Goal: Download file/media

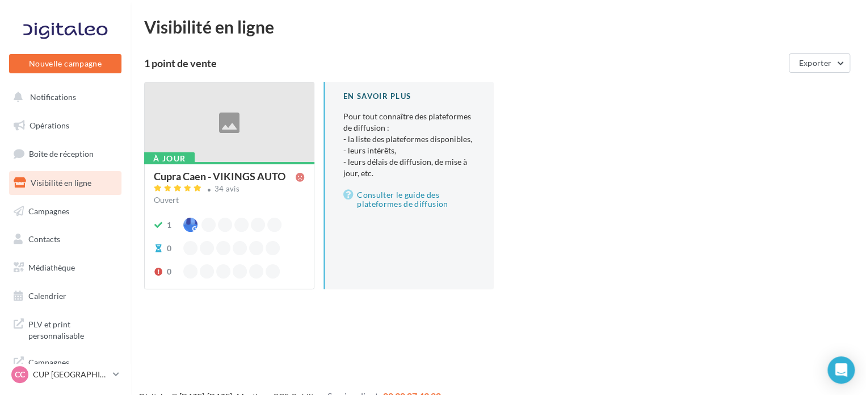
click at [69, 254] on ul "Opérations Boîte de réception Visibilité en ligne Campagnes Contacts Mes cibles…" at bounding box center [65, 210] width 121 height 203
click at [73, 267] on span "Médiathèque" at bounding box center [51, 267] width 47 height 10
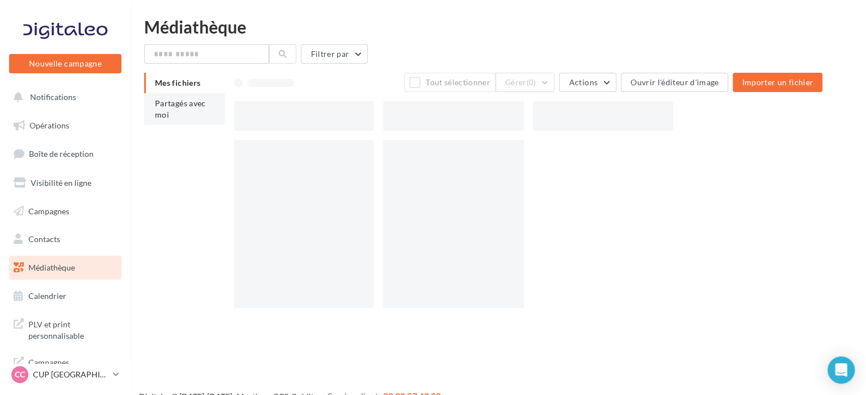
click at [204, 106] on span "Partagés avec moi" at bounding box center [180, 108] width 51 height 21
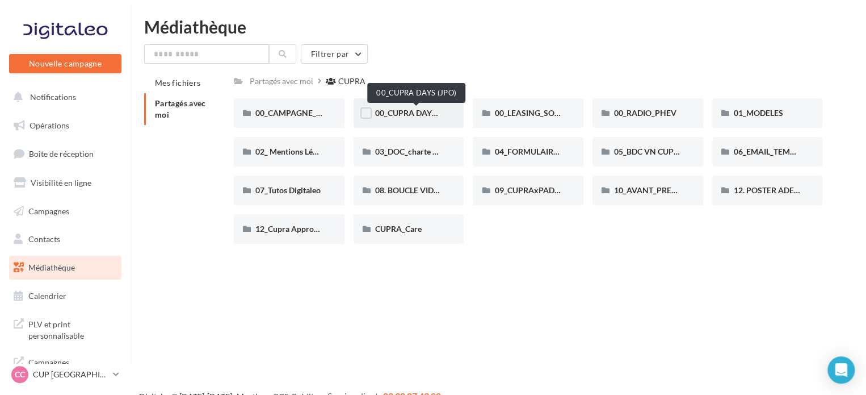
click at [409, 116] on span "00_CUPRA DAYS (JPO)" at bounding box center [416, 113] width 82 height 10
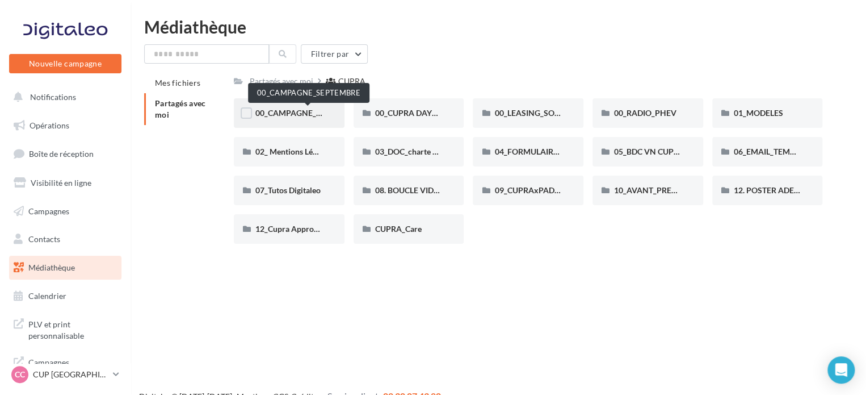
click at [300, 115] on span "00_CAMPAGNE_SEPTEMBRE" at bounding box center [308, 113] width 106 height 10
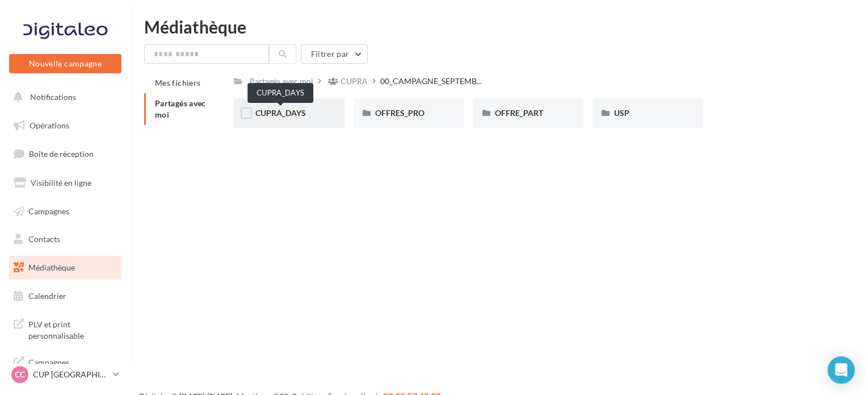
click at [300, 118] on span "CUPRA_DAYS" at bounding box center [280, 113] width 51 height 10
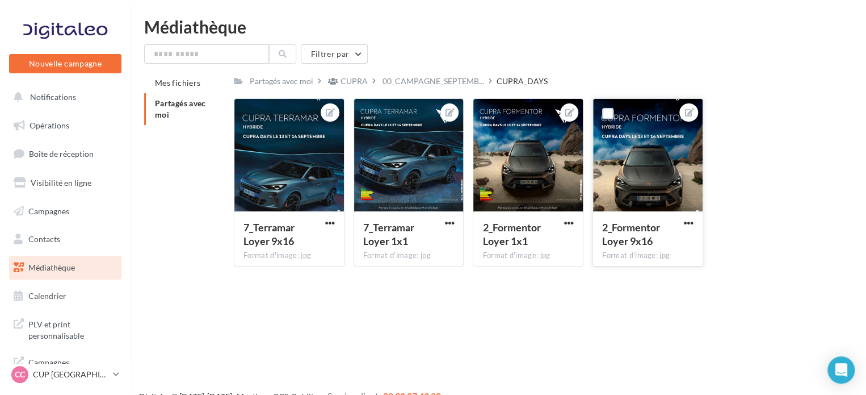
click at [694, 220] on button "button" at bounding box center [689, 223] width 14 height 11
click at [614, 278] on button "Télécharger" at bounding box center [636, 275] width 120 height 30
click at [570, 226] on span "button" at bounding box center [569, 223] width 10 height 10
click at [786, 163] on div "7_Terramar Loyer 9x16 Format d'image: jpg 7_Terramar Loyer 9x16 7_Terramar Loye…" at bounding box center [533, 186] width 598 height 177
click at [57, 326] on span "PLV et print personnalisable" at bounding box center [72, 328] width 89 height 24
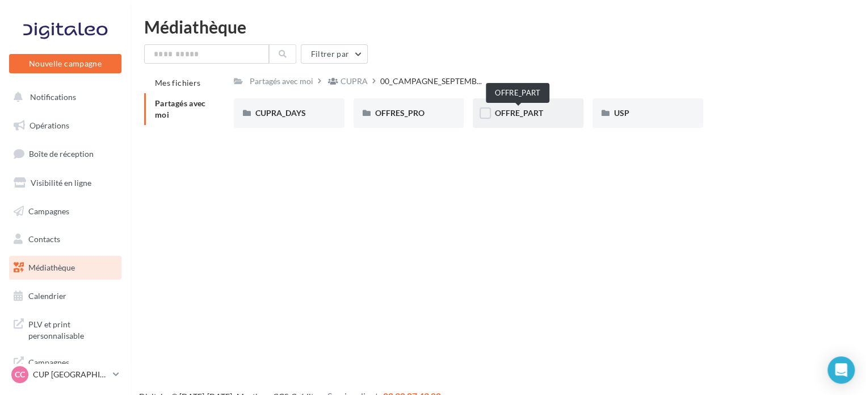
click at [540, 112] on span "OFFRE_PART" at bounding box center [518, 113] width 48 height 10
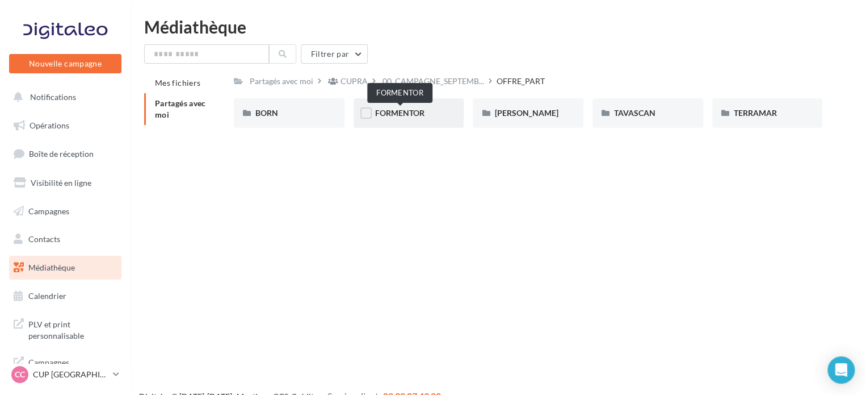
click at [391, 111] on span "FORMENTOR" at bounding box center [399, 113] width 49 height 10
click at [664, 113] on div "TAVASCAN" at bounding box center [648, 112] width 68 height 11
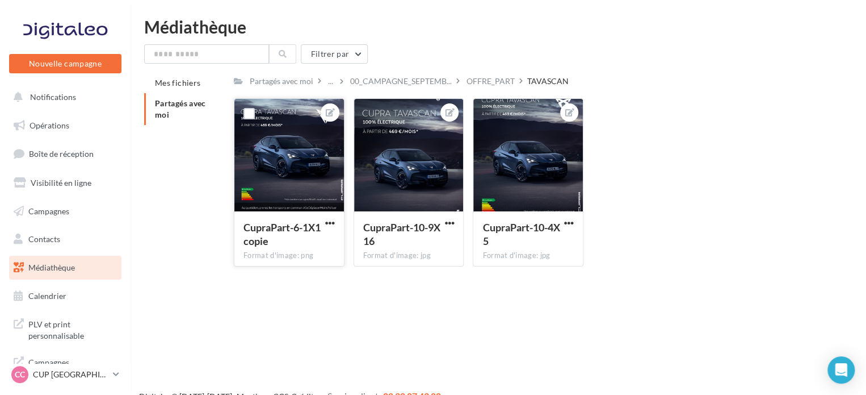
click at [309, 165] on div at bounding box center [289, 156] width 110 height 114
click at [328, 227] on span "button" at bounding box center [330, 223] width 10 height 10
click at [283, 248] on button "Ouvrir l'éditeur d'image" at bounding box center [277, 245] width 120 height 30
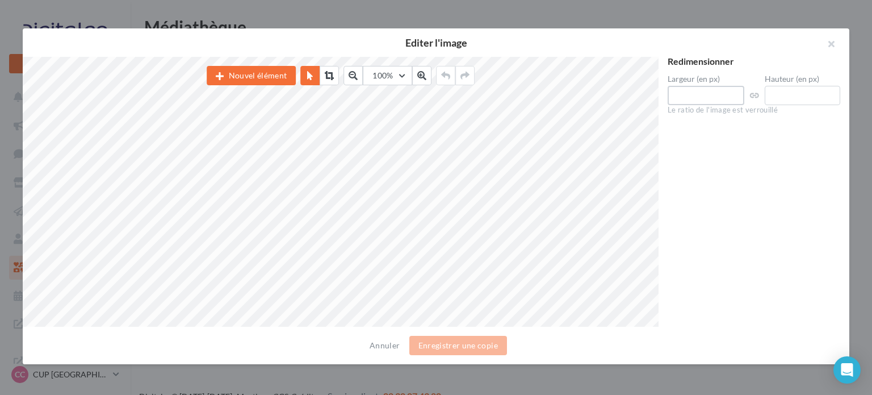
click at [634, 94] on div "Nouvel élément 100% 50 60 70 80 90 100 125 150 300 500 Redimensionner Largeur (…" at bounding box center [431, 192] width 817 height 270
click at [620, 99] on div "Nouvel élément 100% 50 60 70 80 90 100 125 150 300 500 Redimensionner Largeur (…" at bounding box center [431, 192] width 817 height 270
type input "****"
click at [694, 129] on div "Redimensionner Largeur (en px) **** Hauteur (en px) **** Le ratio de l'image es…" at bounding box center [753, 192] width 191 height 270
click at [833, 45] on button "button" at bounding box center [826, 45] width 45 height 34
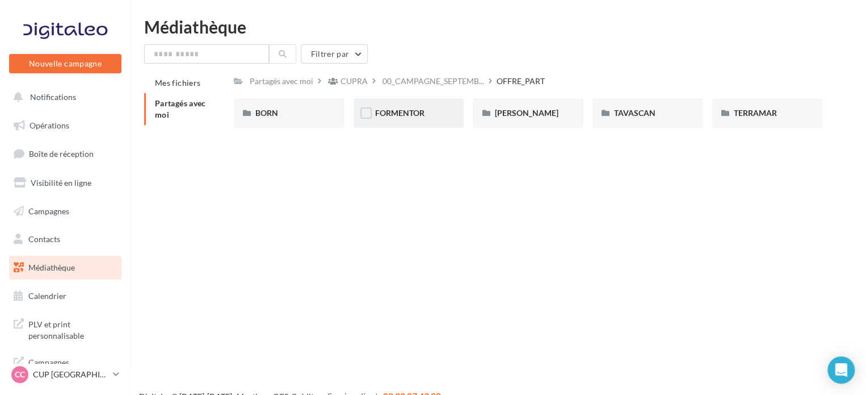
click at [446, 120] on div "FORMENTOR" at bounding box center [409, 113] width 111 height 30
click at [426, 115] on div "FORMENTOR" at bounding box center [409, 112] width 68 height 11
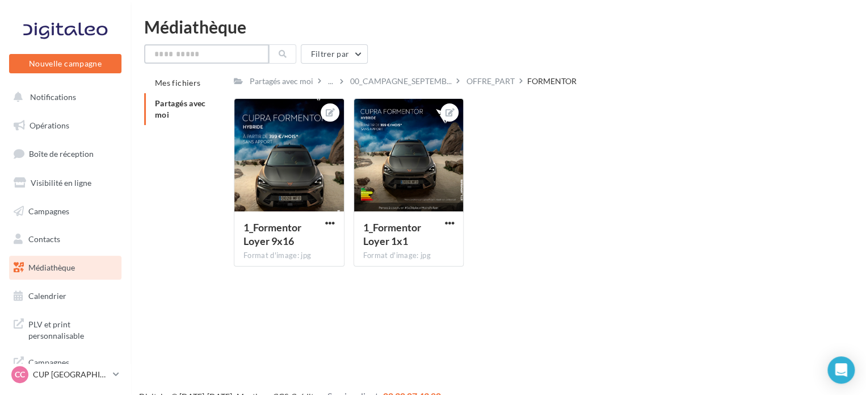
click at [224, 47] on input "text" at bounding box center [206, 53] width 125 height 19
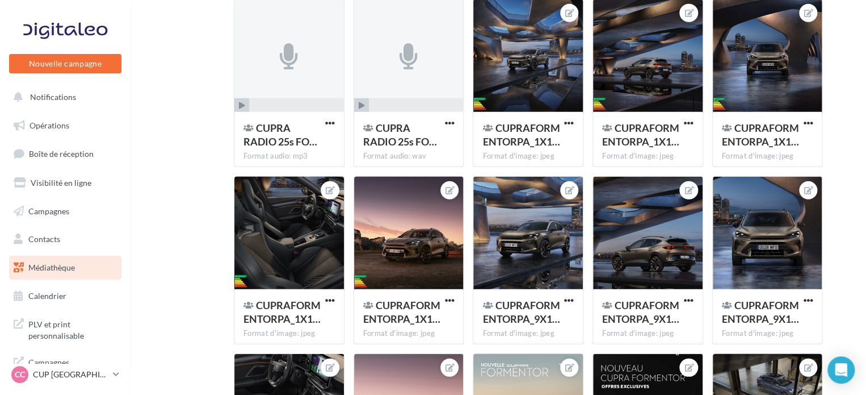
scroll to position [5931, 0]
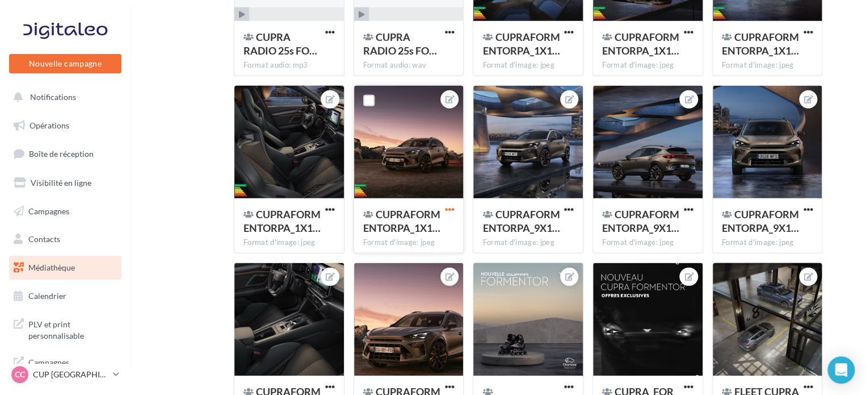
type input "*********"
click at [453, 207] on span "button" at bounding box center [449, 209] width 10 height 10
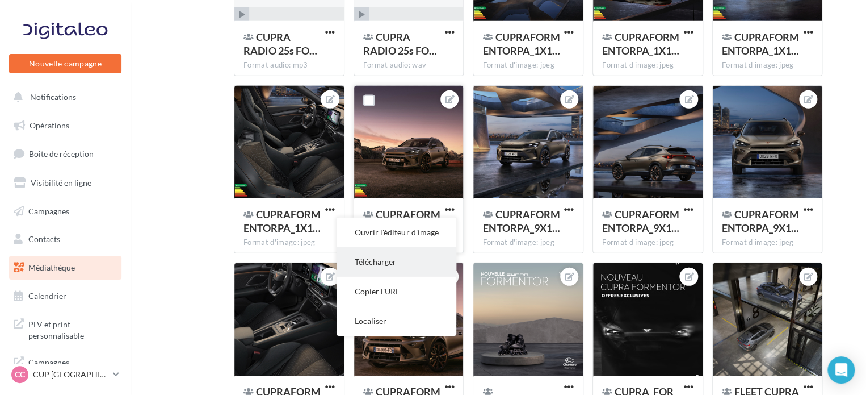
click at [410, 265] on button "Télécharger" at bounding box center [397, 262] width 120 height 30
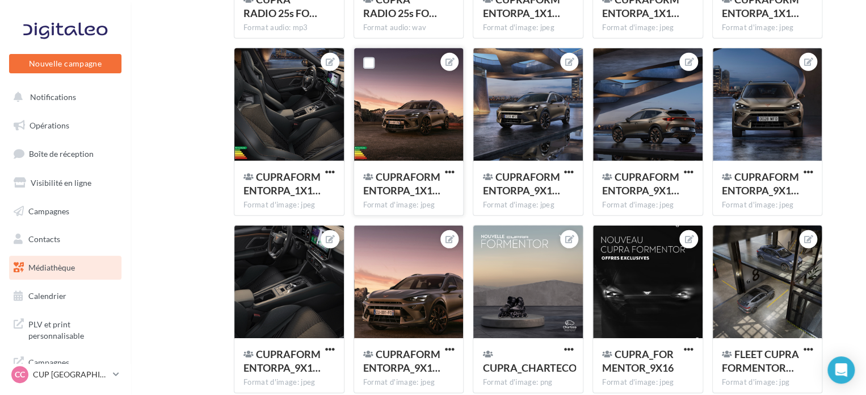
scroll to position [5987, 0]
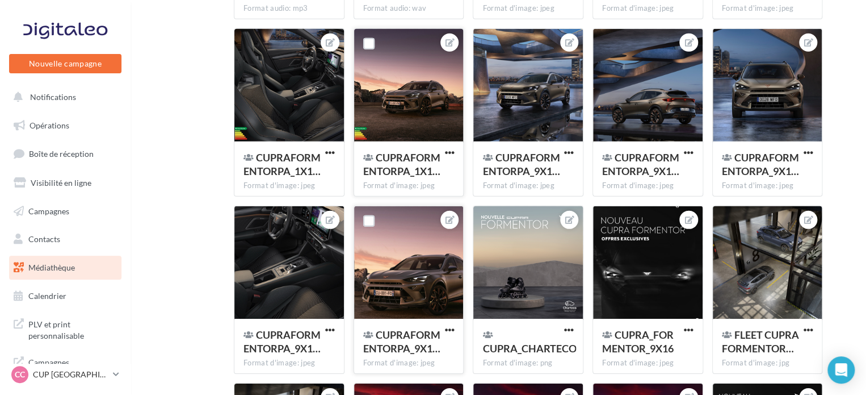
click at [432, 298] on div at bounding box center [409, 263] width 110 height 114
click at [412, 335] on span "CUPRAFORMENTORPA_9X1…" at bounding box center [401, 341] width 77 height 26
click at [451, 330] on span "button" at bounding box center [449, 330] width 10 height 10
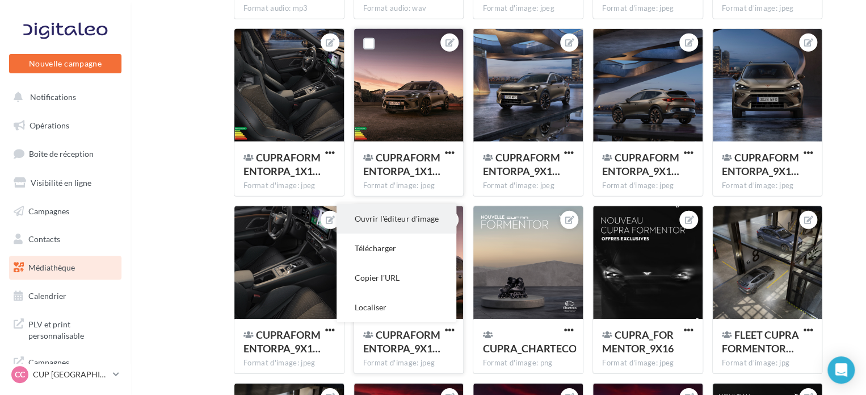
click at [436, 224] on button "Ouvrir l'éditeur d'image" at bounding box center [397, 219] width 120 height 30
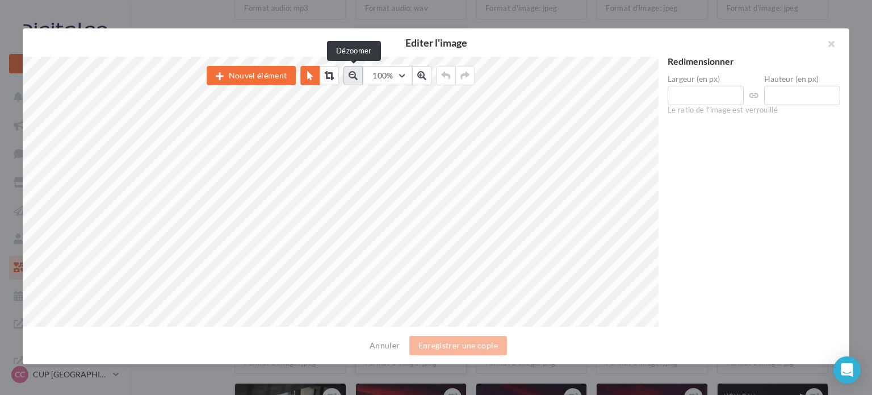
click at [356, 74] on icon at bounding box center [353, 75] width 9 height 9
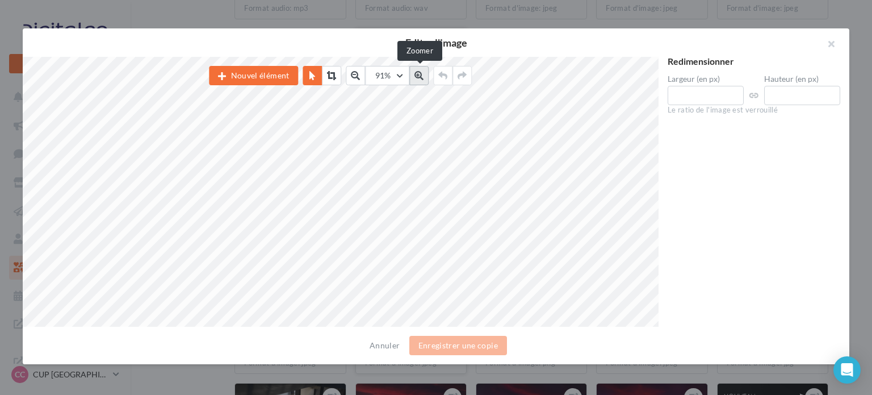
click at [426, 74] on button at bounding box center [419, 75] width 19 height 19
click at [426, 74] on icon at bounding box center [421, 75] width 9 height 9
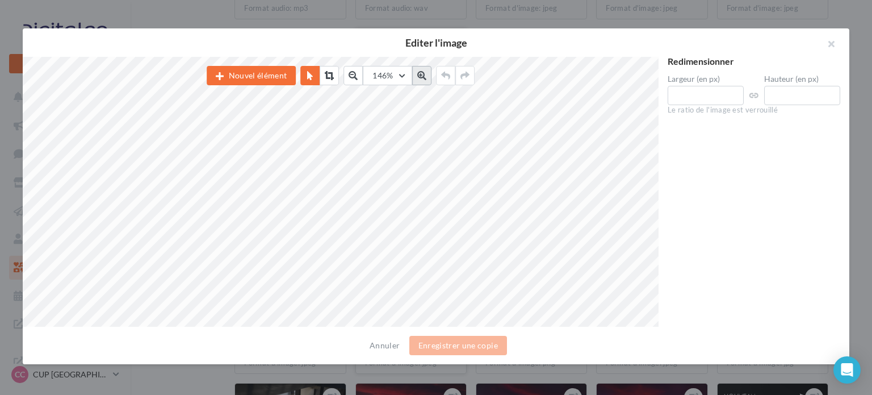
click at [426, 74] on icon at bounding box center [421, 75] width 9 height 9
click at [826, 38] on button "button" at bounding box center [826, 45] width 45 height 34
click at [833, 44] on button "button" at bounding box center [826, 45] width 45 height 34
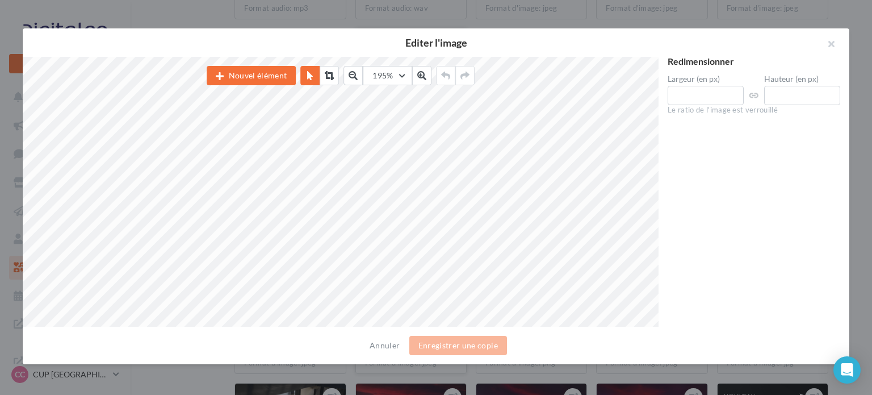
click at [836, 41] on button "button" at bounding box center [826, 45] width 45 height 34
click at [858, 54] on div at bounding box center [436, 197] width 872 height 395
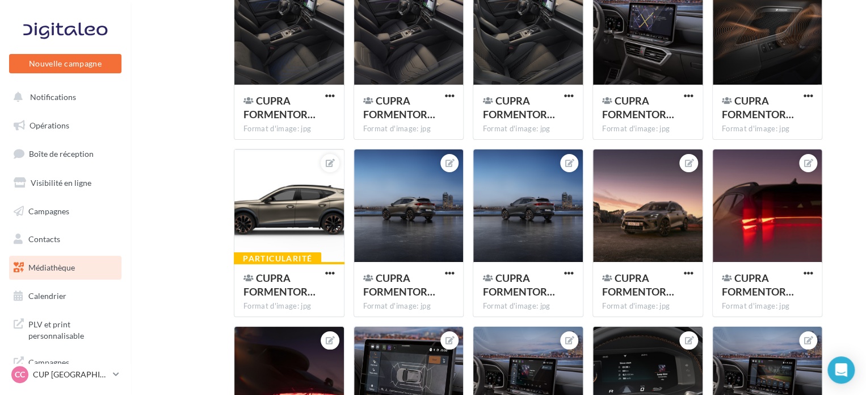
scroll to position [2046, 0]
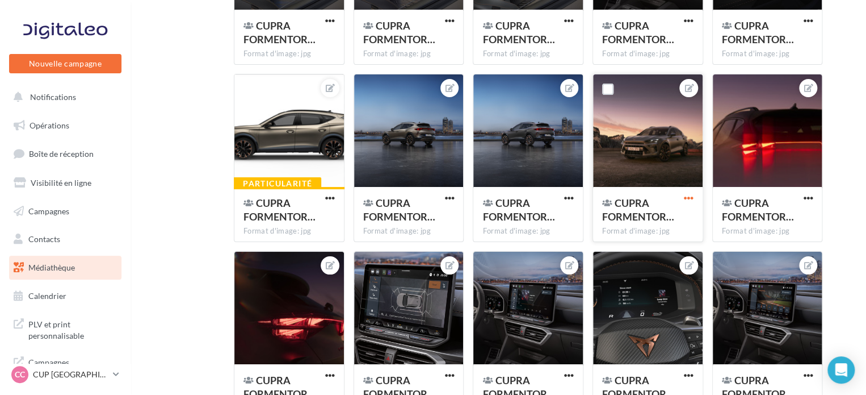
click at [691, 195] on span "button" at bounding box center [689, 198] width 10 height 10
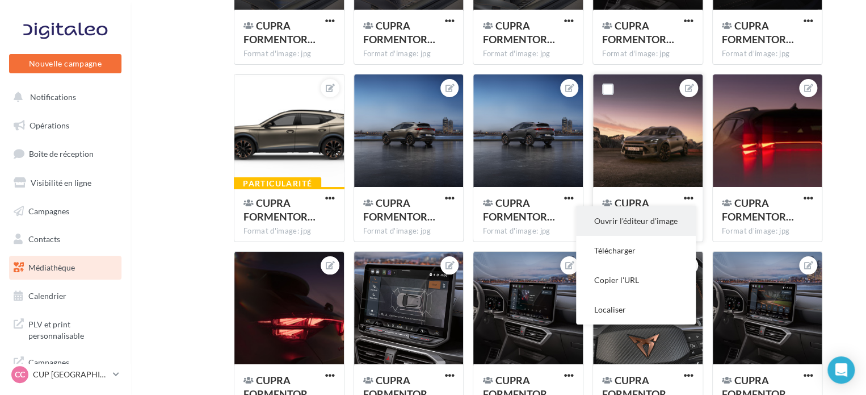
click at [650, 208] on button "Ouvrir l'éditeur d'image" at bounding box center [636, 221] width 120 height 30
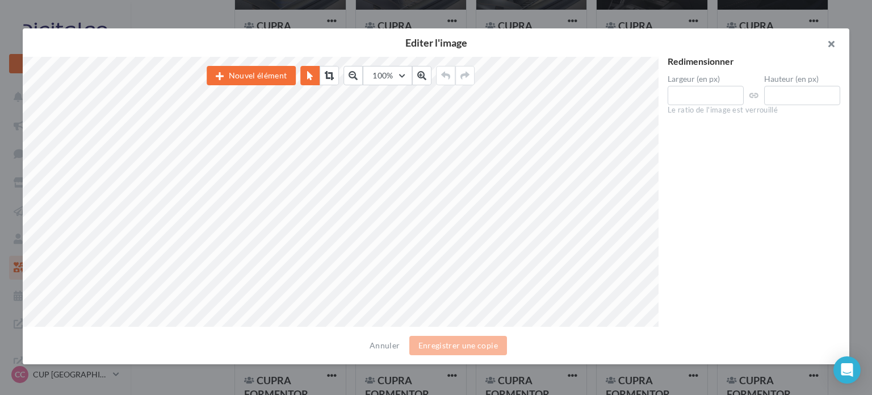
click at [828, 45] on button "button" at bounding box center [826, 45] width 45 height 34
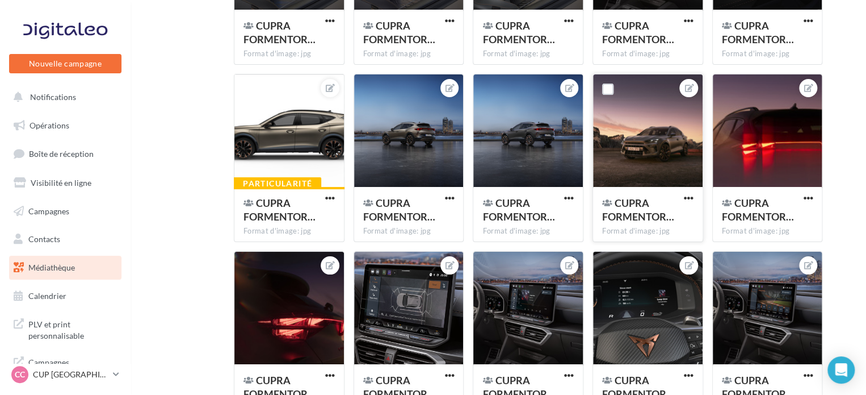
click at [682, 205] on div "CUPRA FORMENTOR…" at bounding box center [647, 211] width 91 height 30
click at [688, 198] on span "button" at bounding box center [689, 198] width 10 height 10
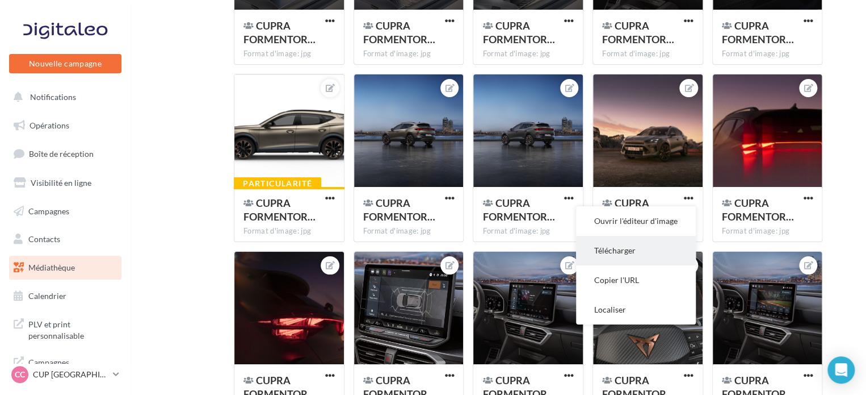
click at [629, 249] on button "Télécharger" at bounding box center [636, 251] width 120 height 30
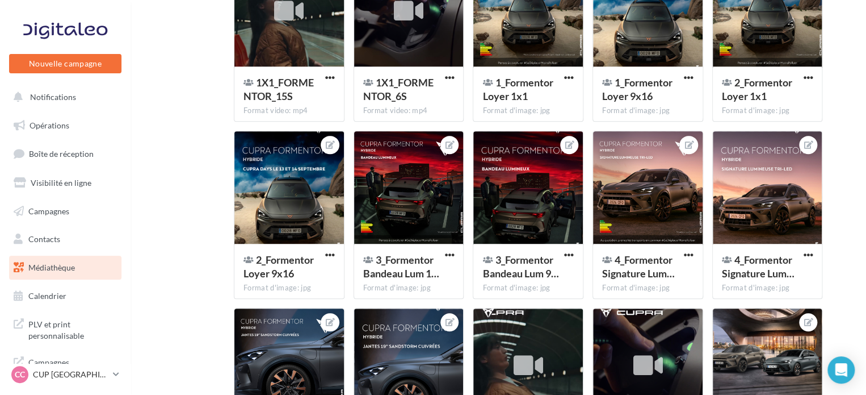
scroll to position [173, 0]
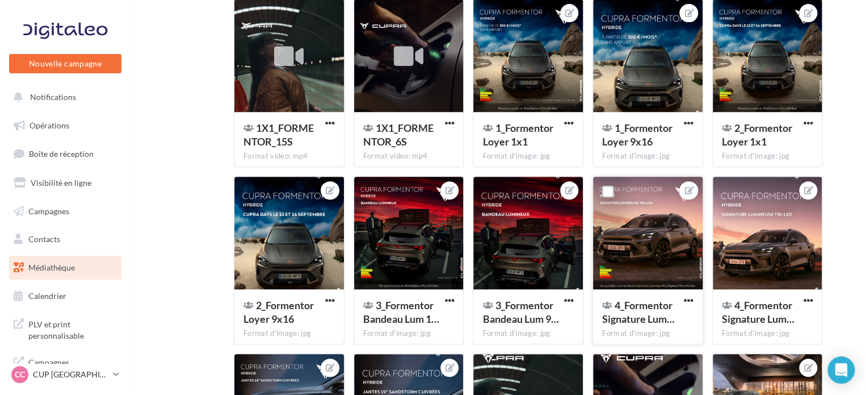
click at [693, 298] on button "button" at bounding box center [689, 300] width 14 height 11
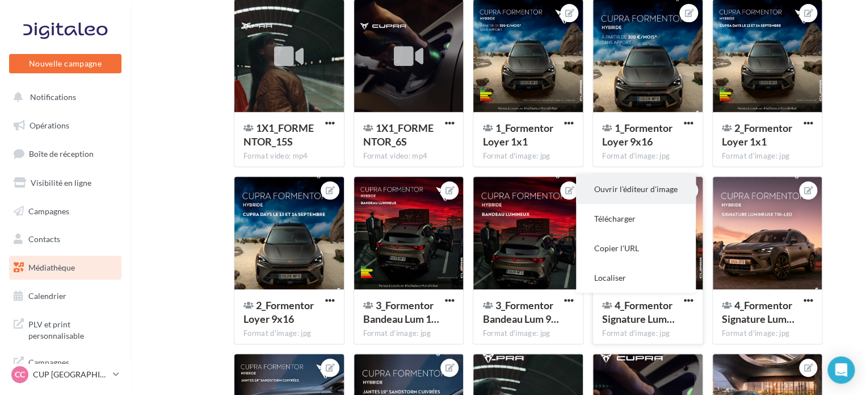
click at [637, 193] on button "Ouvrir l'éditeur d'image" at bounding box center [636, 189] width 120 height 30
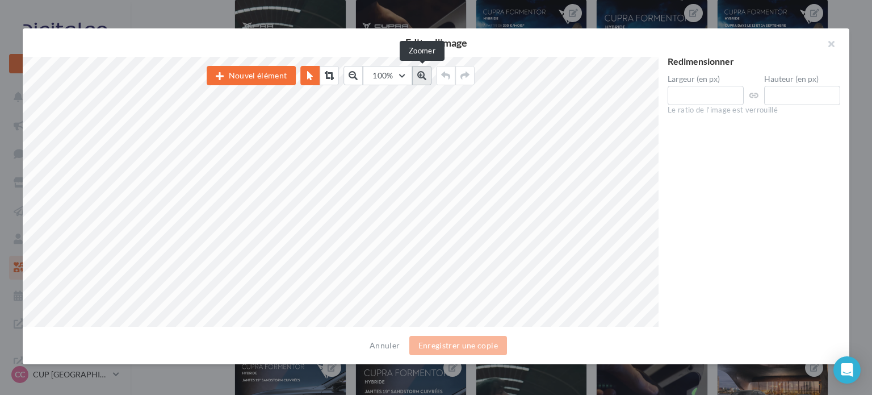
click at [427, 70] on button at bounding box center [421, 75] width 19 height 19
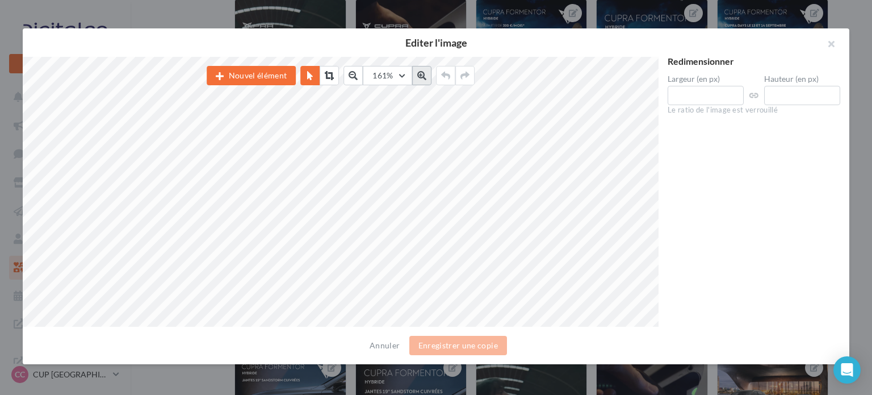
click at [427, 70] on button at bounding box center [421, 75] width 19 height 19
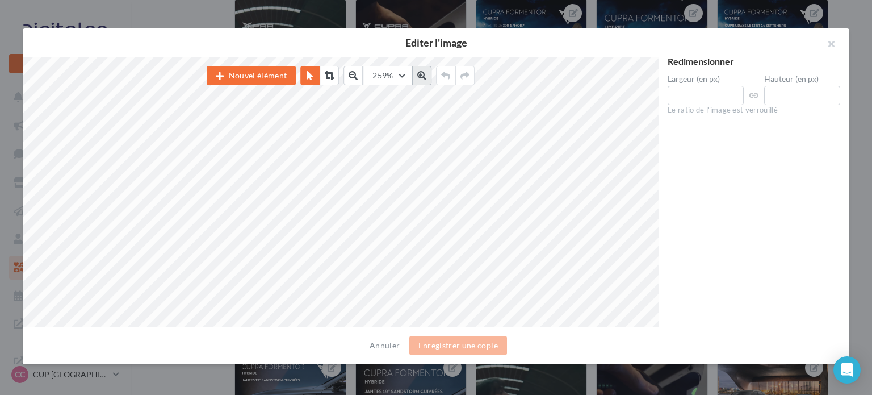
click at [427, 70] on button at bounding box center [421, 75] width 19 height 19
click at [834, 44] on button "button" at bounding box center [826, 45] width 45 height 34
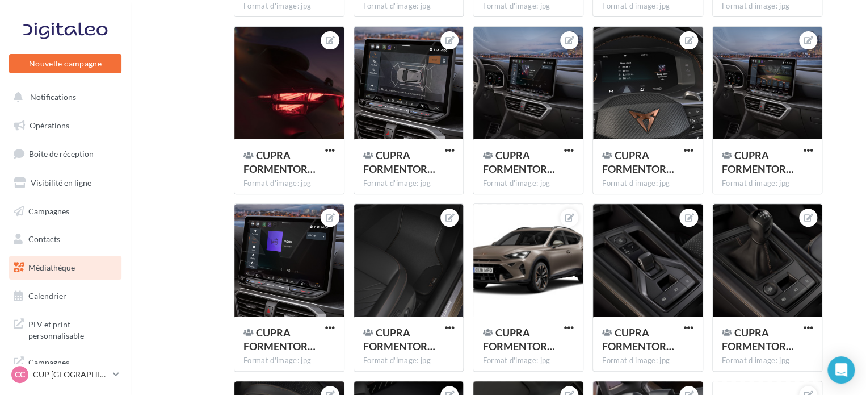
scroll to position [1930, 0]
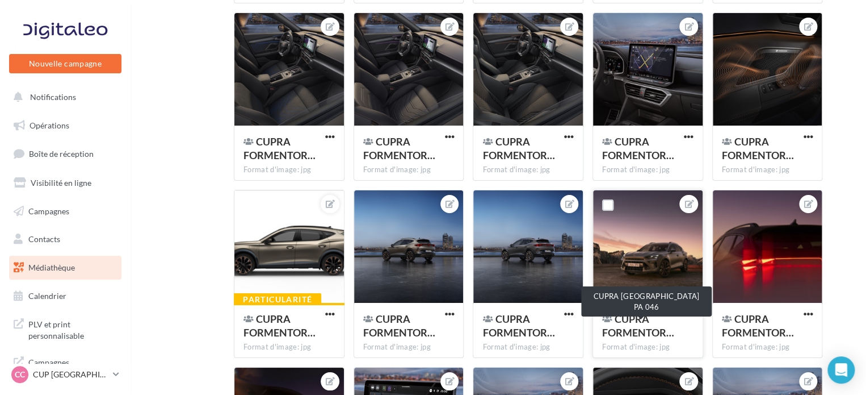
click at [637, 320] on span "CUPRA FORMENTOR…" at bounding box center [638, 325] width 72 height 26
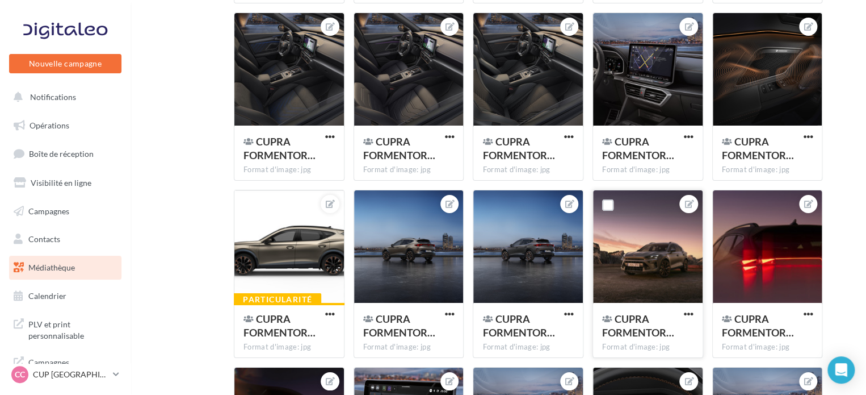
click at [657, 253] on div at bounding box center [648, 247] width 110 height 114
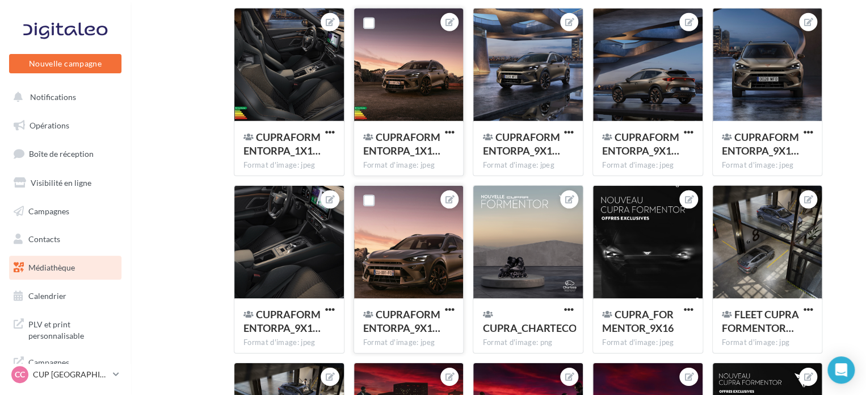
scroll to position [6074, 0]
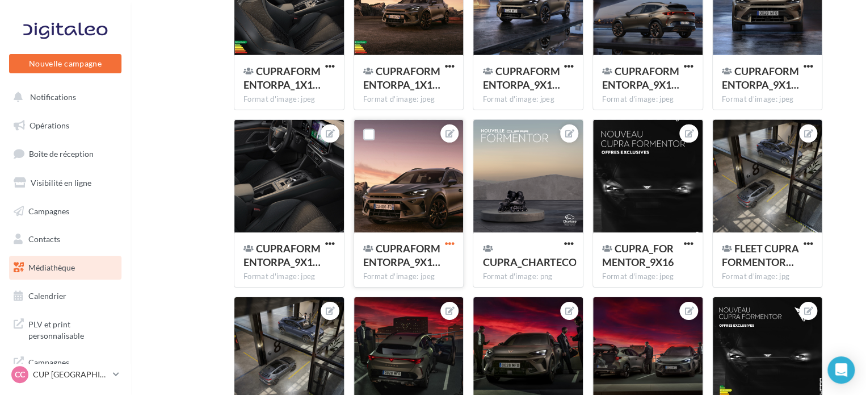
click at [451, 248] on span "button" at bounding box center [449, 243] width 10 height 10
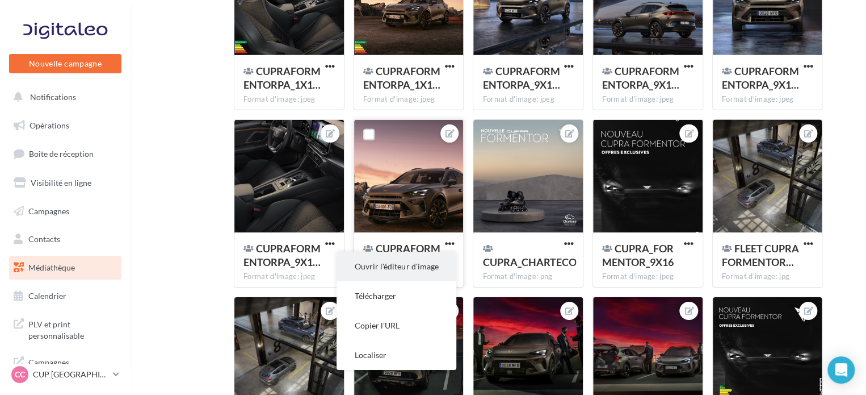
click at [413, 264] on button "Ouvrir l'éditeur d'image" at bounding box center [397, 266] width 120 height 30
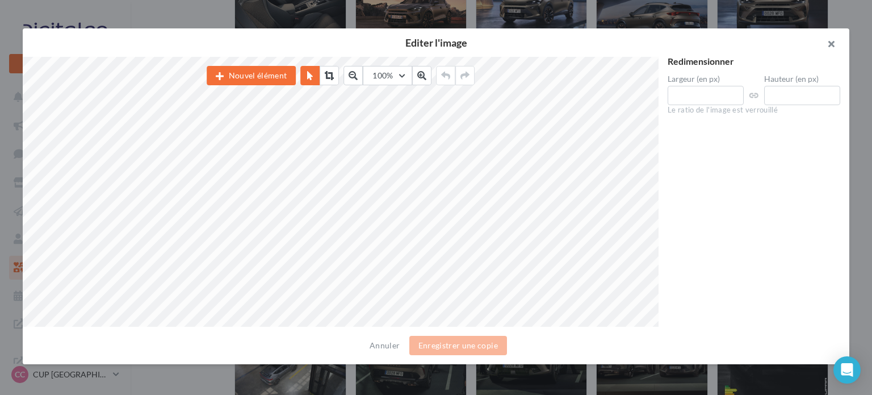
click at [837, 46] on button "button" at bounding box center [826, 45] width 45 height 34
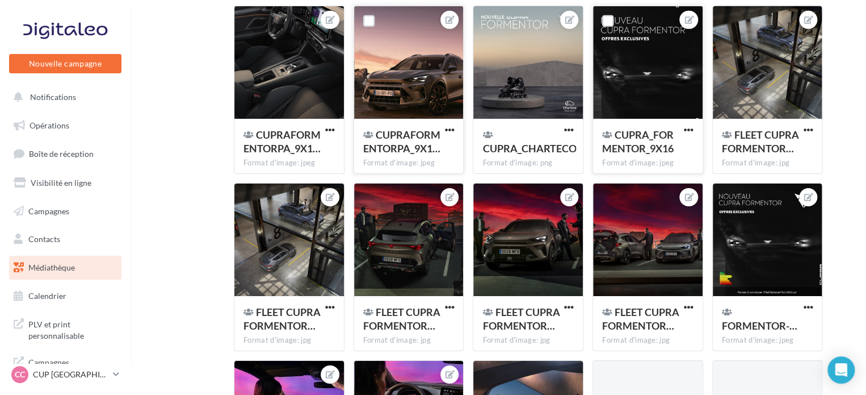
scroll to position [6017, 0]
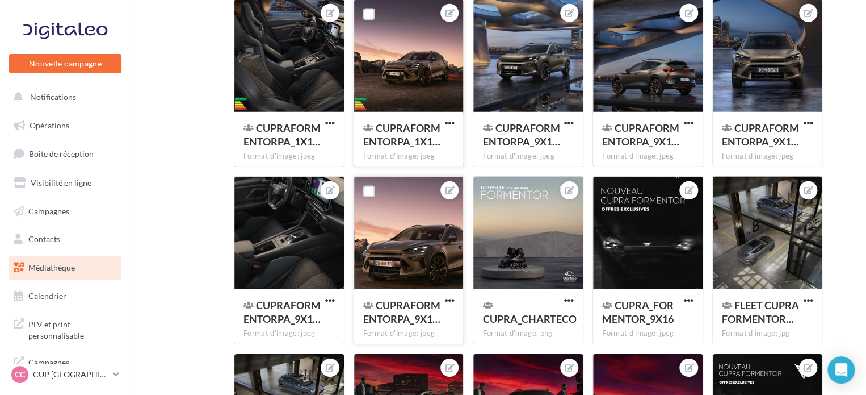
click at [456, 120] on div "CUPRAFORMENTORPA_1X1… Format d'image: jpeg" at bounding box center [409, 138] width 110 height 53
click at [442, 121] on div "CUPRAFORMENTORPA_1X1…" at bounding box center [408, 136] width 91 height 30
click at [449, 123] on span "button" at bounding box center [449, 123] width 10 height 10
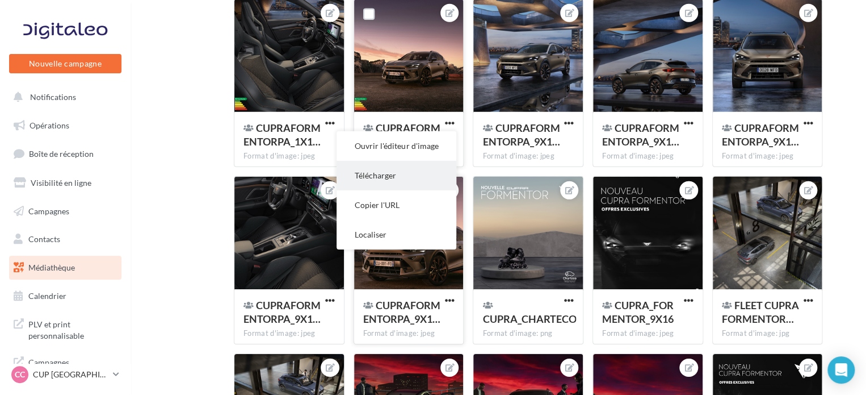
click at [425, 167] on button "Télécharger" at bounding box center [397, 176] width 120 height 30
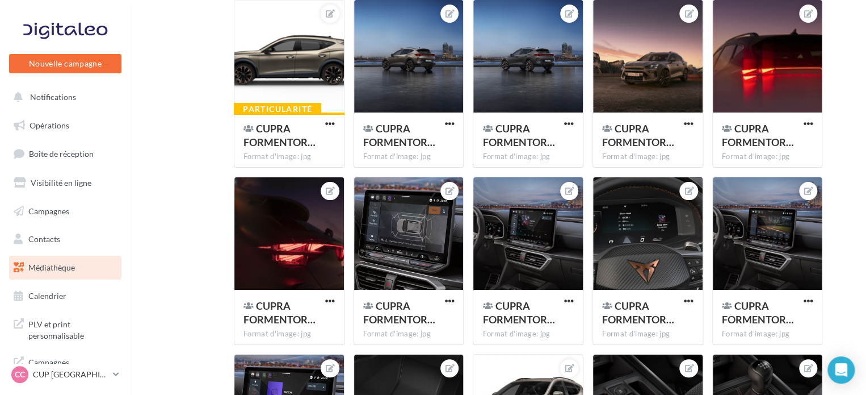
scroll to position [2071, 0]
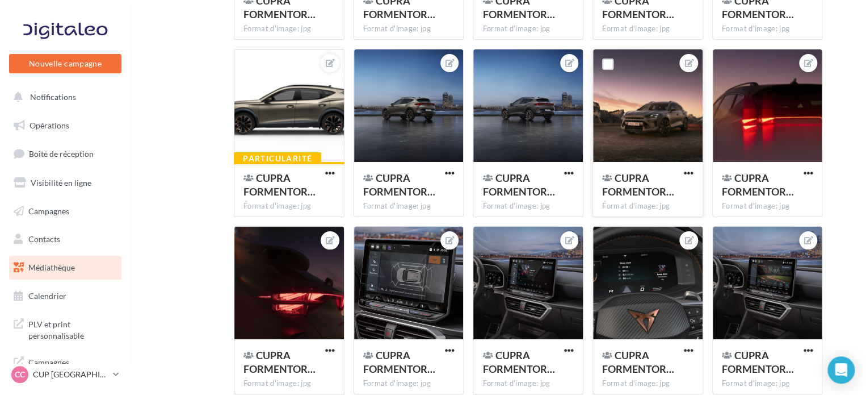
click at [642, 143] on div at bounding box center [648, 106] width 110 height 114
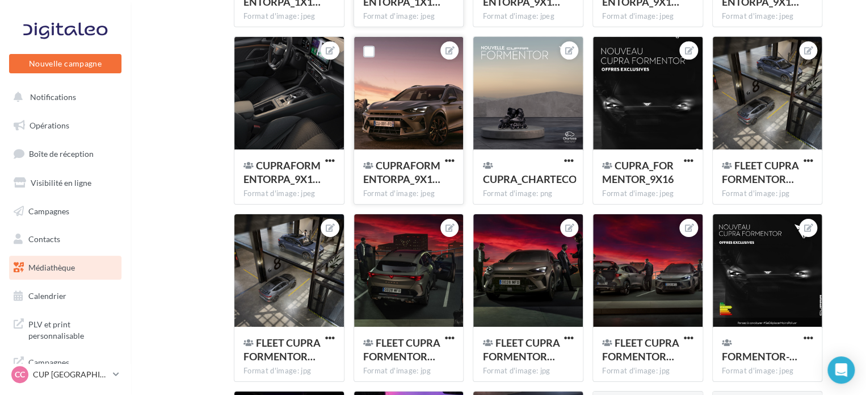
scroll to position [6044, 0]
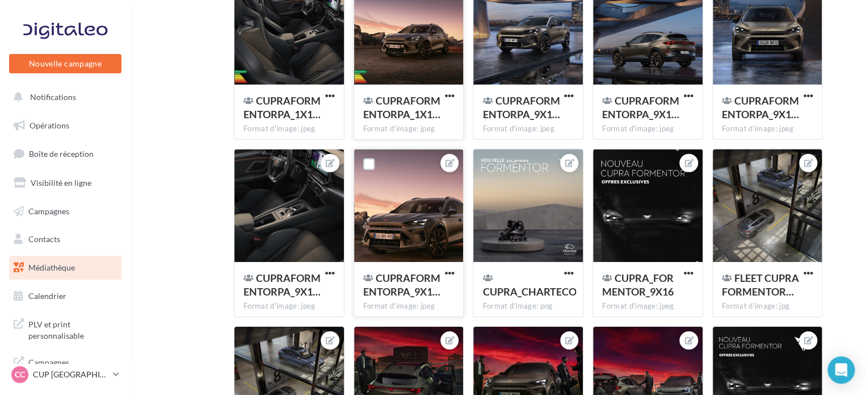
click at [438, 231] on div at bounding box center [409, 206] width 110 height 114
click at [451, 268] on span "button" at bounding box center [449, 273] width 10 height 10
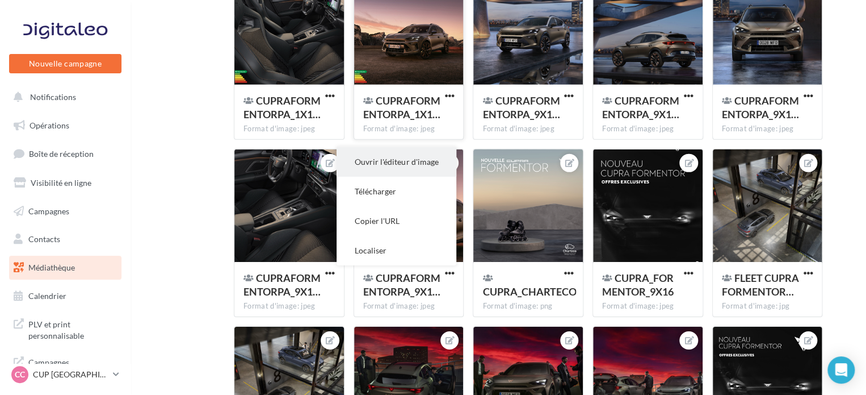
click at [417, 161] on button "Ouvrir l'éditeur d'image" at bounding box center [397, 162] width 120 height 30
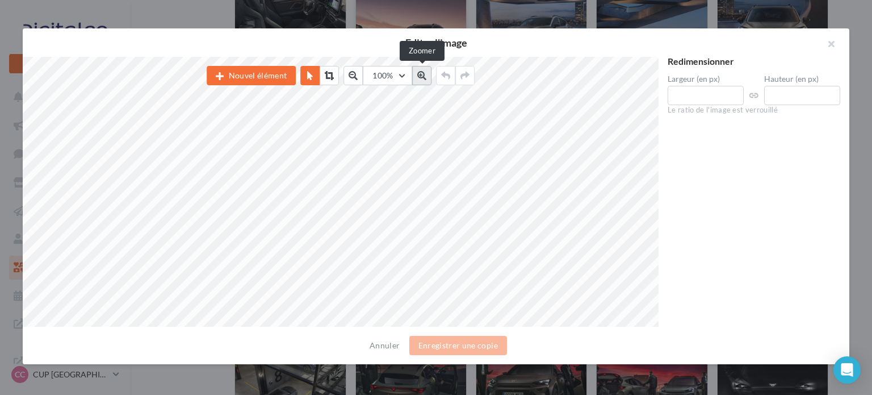
click at [418, 77] on icon at bounding box center [421, 75] width 9 height 9
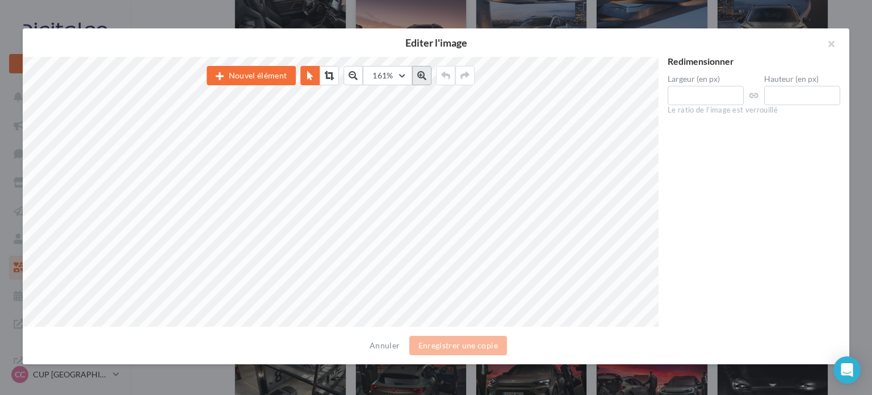
click at [418, 77] on icon at bounding box center [421, 75] width 9 height 9
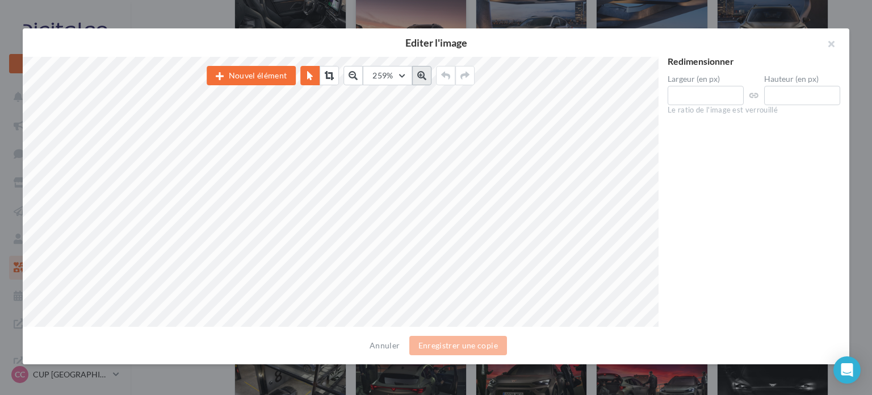
click at [418, 77] on icon at bounding box center [421, 75] width 9 height 9
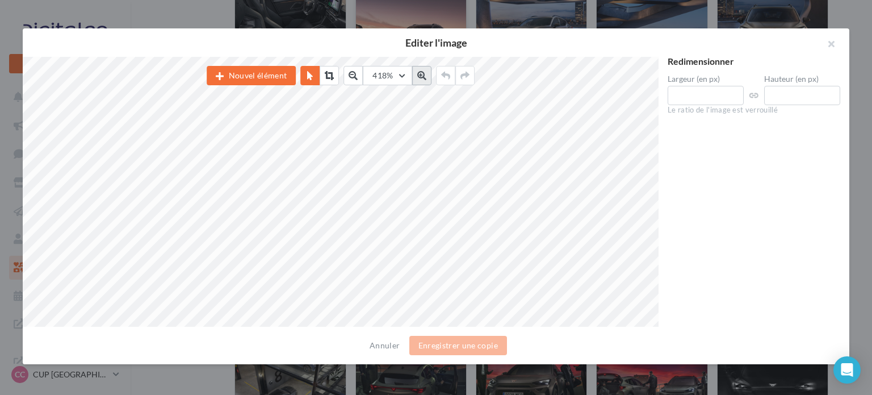
click at [418, 77] on icon at bounding box center [421, 75] width 9 height 9
click at [826, 47] on button "button" at bounding box center [826, 45] width 45 height 34
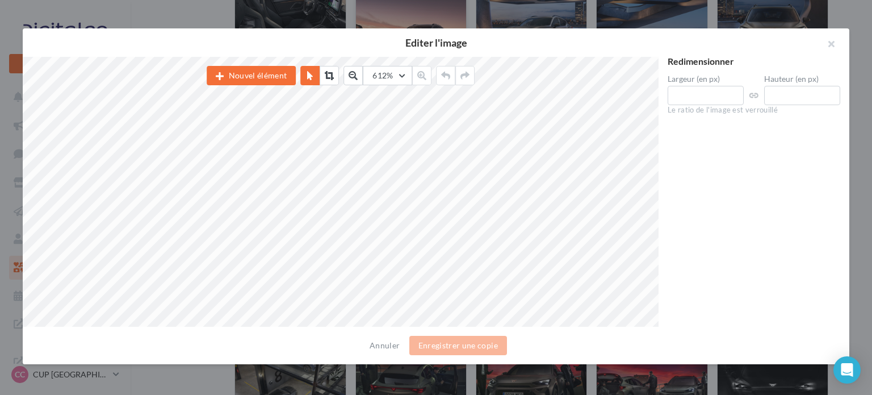
click at [830, 44] on button "button" at bounding box center [826, 45] width 45 height 34
click at [858, 46] on div at bounding box center [436, 197] width 872 height 395
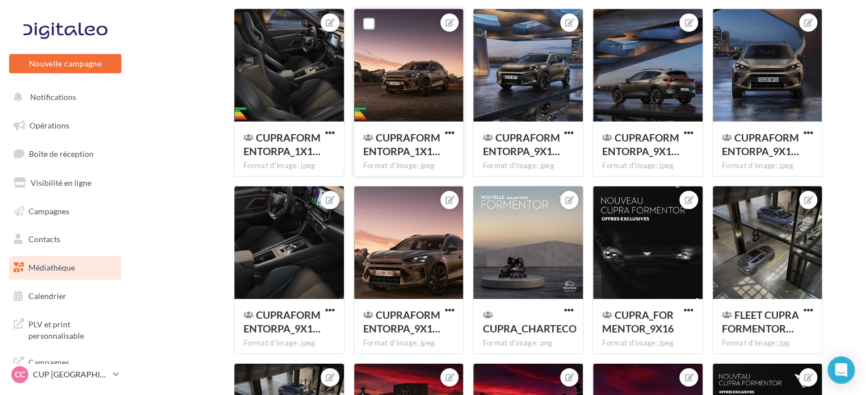
scroll to position [5987, 0]
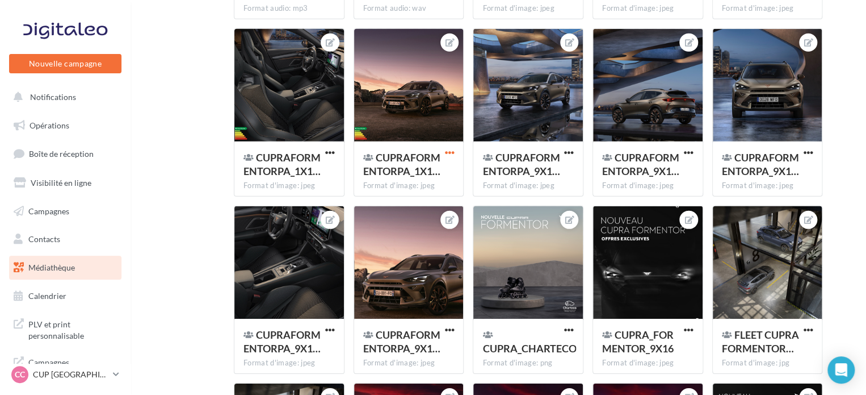
click at [450, 157] on span "button" at bounding box center [449, 153] width 10 height 10
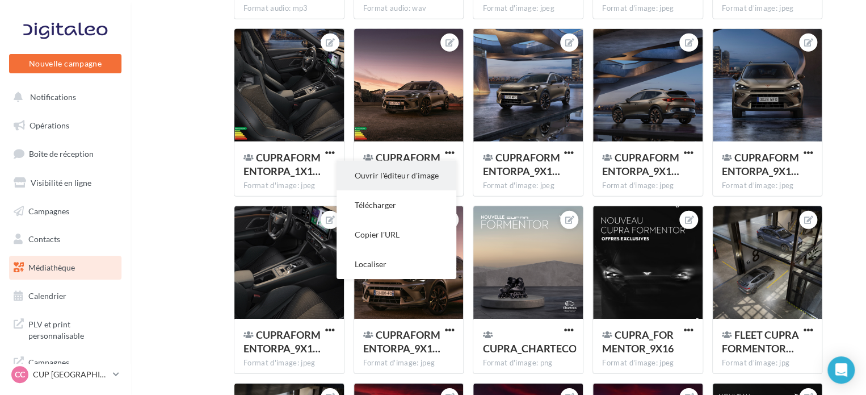
click at [386, 179] on button "Ouvrir l'éditeur d'image" at bounding box center [397, 176] width 120 height 30
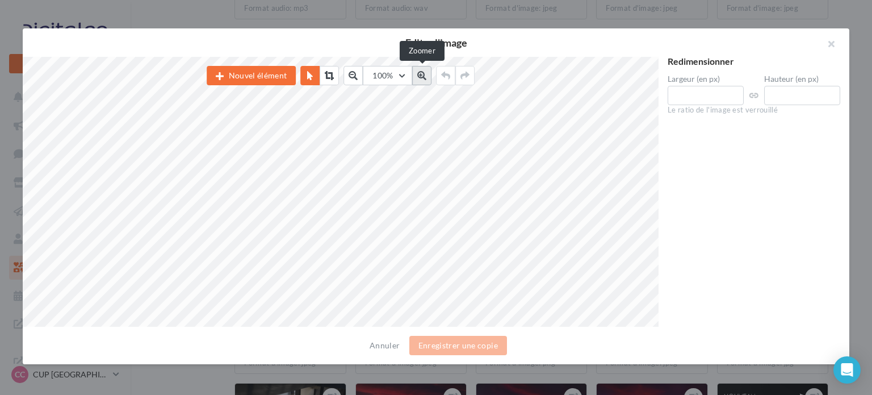
click at [428, 73] on button at bounding box center [421, 75] width 19 height 19
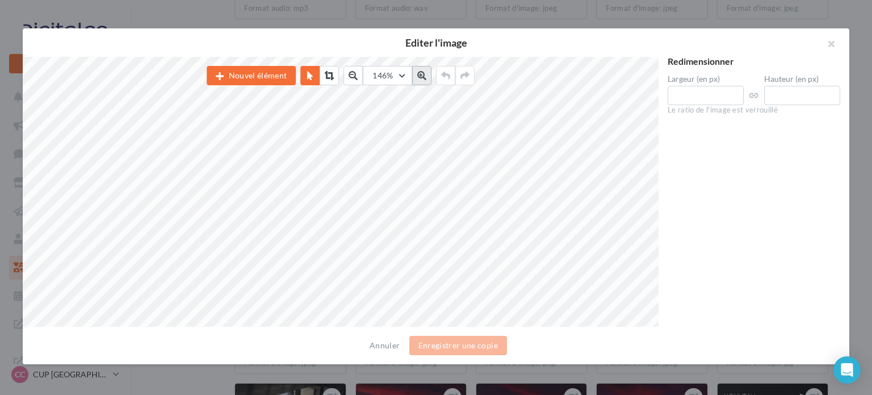
click at [428, 73] on button at bounding box center [421, 75] width 19 height 19
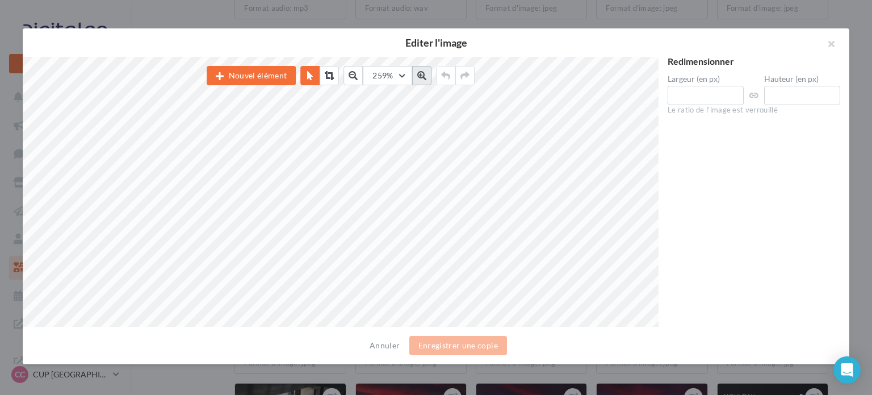
click at [428, 73] on button at bounding box center [421, 75] width 19 height 19
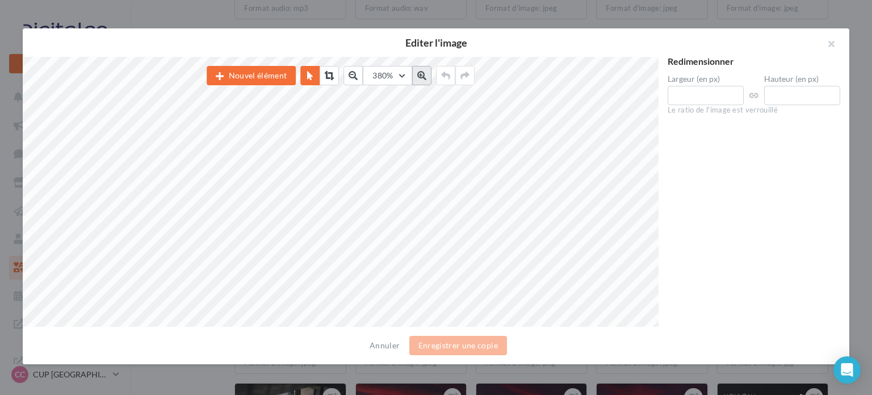
click at [428, 73] on button at bounding box center [421, 75] width 19 height 19
click at [833, 40] on button "button" at bounding box center [826, 45] width 45 height 34
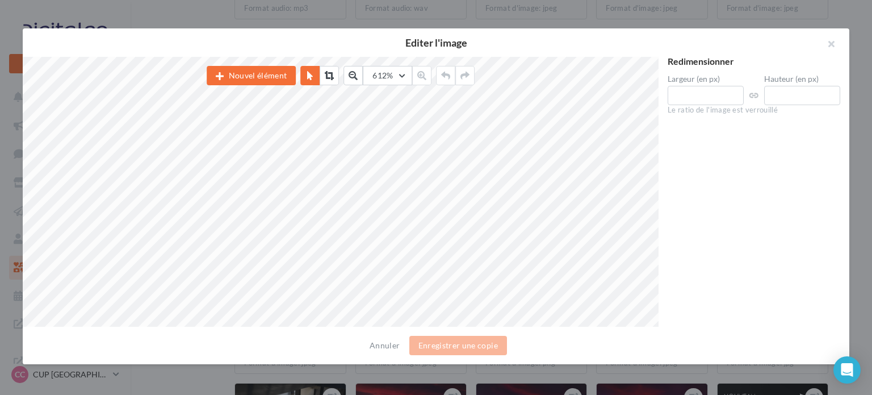
click at [854, 113] on div at bounding box center [436, 197] width 872 height 395
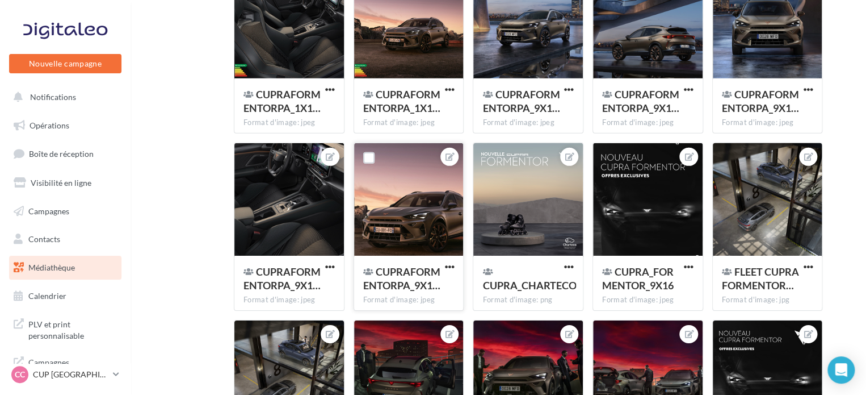
scroll to position [6044, 0]
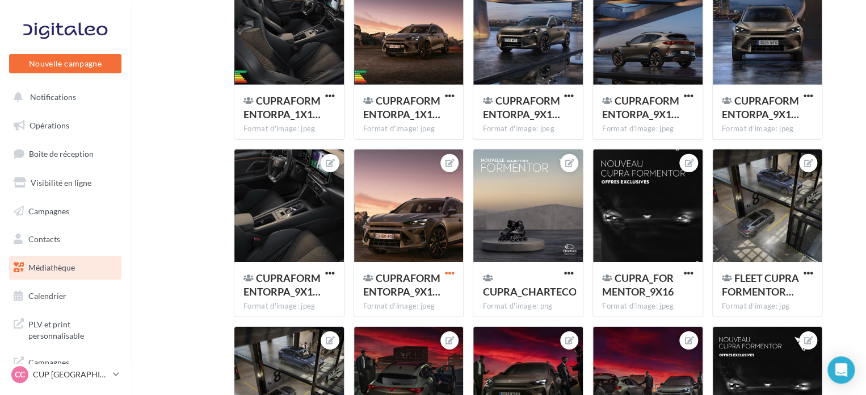
click at [452, 272] on span "button" at bounding box center [449, 273] width 10 height 10
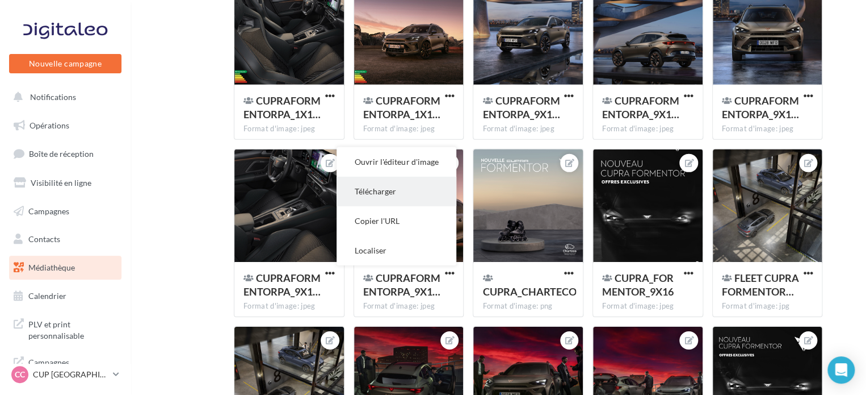
click at [420, 192] on button "Télécharger" at bounding box center [397, 192] width 120 height 30
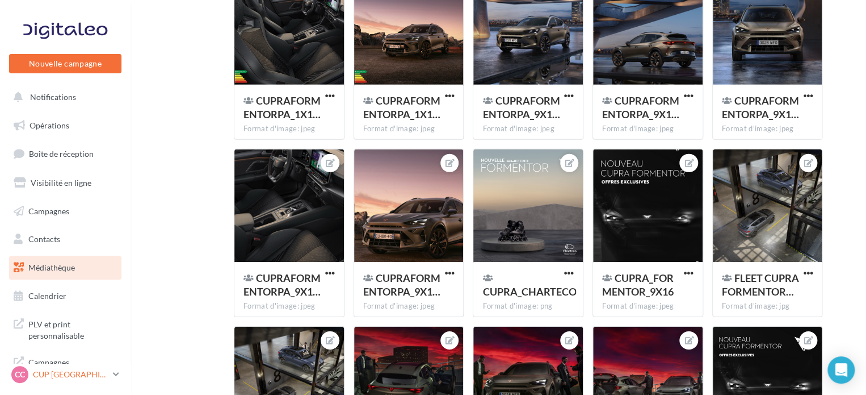
click at [82, 383] on div "CC CUP CAEN cupra_caen" at bounding box center [59, 374] width 97 height 17
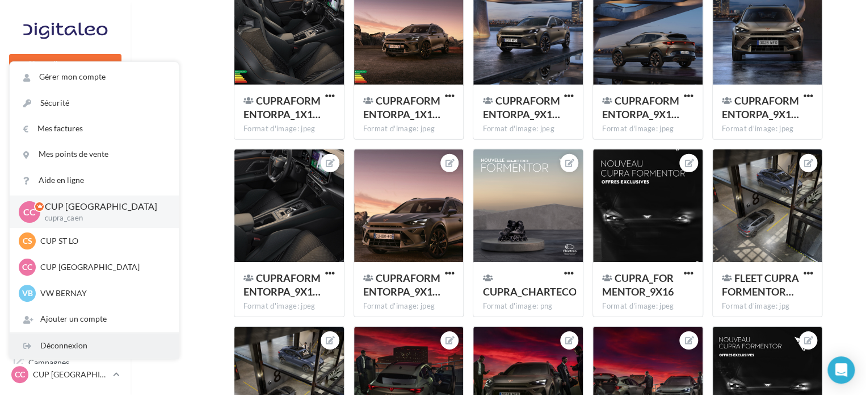
click at [66, 347] on div "Déconnexion" at bounding box center [94, 346] width 169 height 26
